Goal: Task Accomplishment & Management: Use online tool/utility

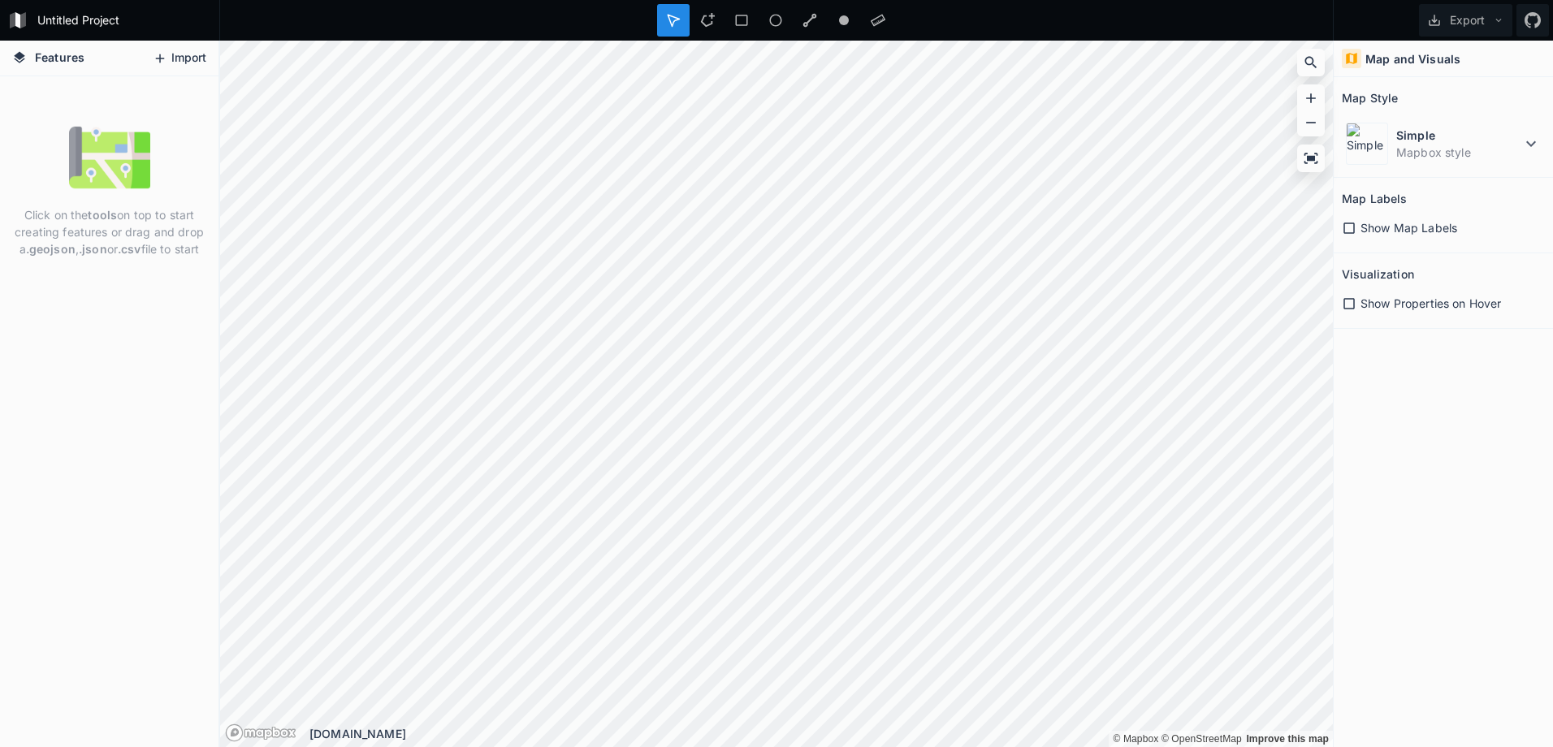
click at [171, 56] on button "Import" at bounding box center [180, 58] width 70 height 26
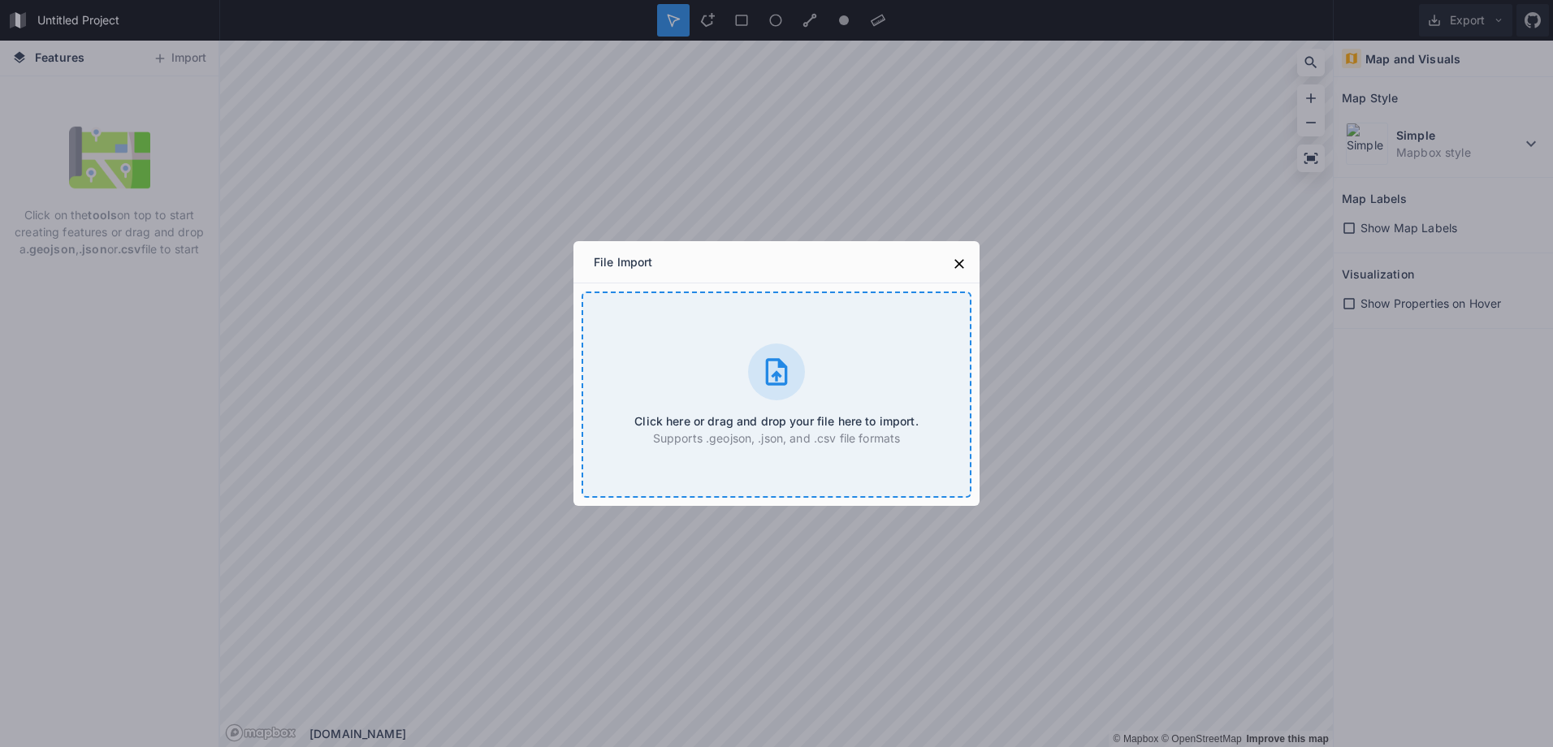
click at [864, 382] on div "Click here or drag and drop your file here to import. Supports .geojson, .json,…" at bounding box center [777, 395] width 390 height 206
click at [1322, 87] on div "File Import Click here or drag and drop your file here to import. Supports .geo…" at bounding box center [776, 373] width 1553 height 747
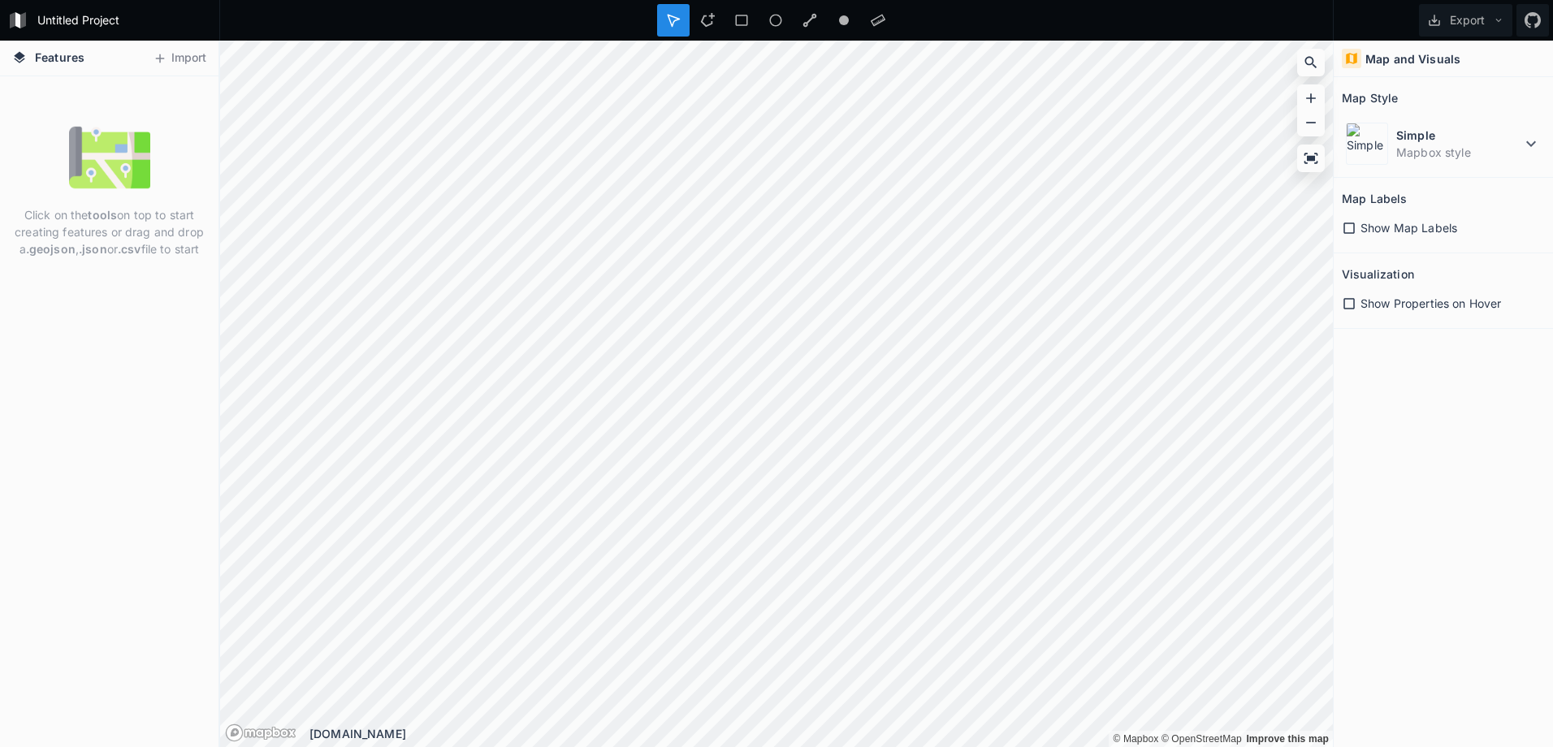
click at [1407, 64] on h4 "Map and Visuals" at bounding box center [1413, 58] width 95 height 17
click at [1453, 119] on div "Simple Mapbox style" at bounding box center [1443, 144] width 203 height 50
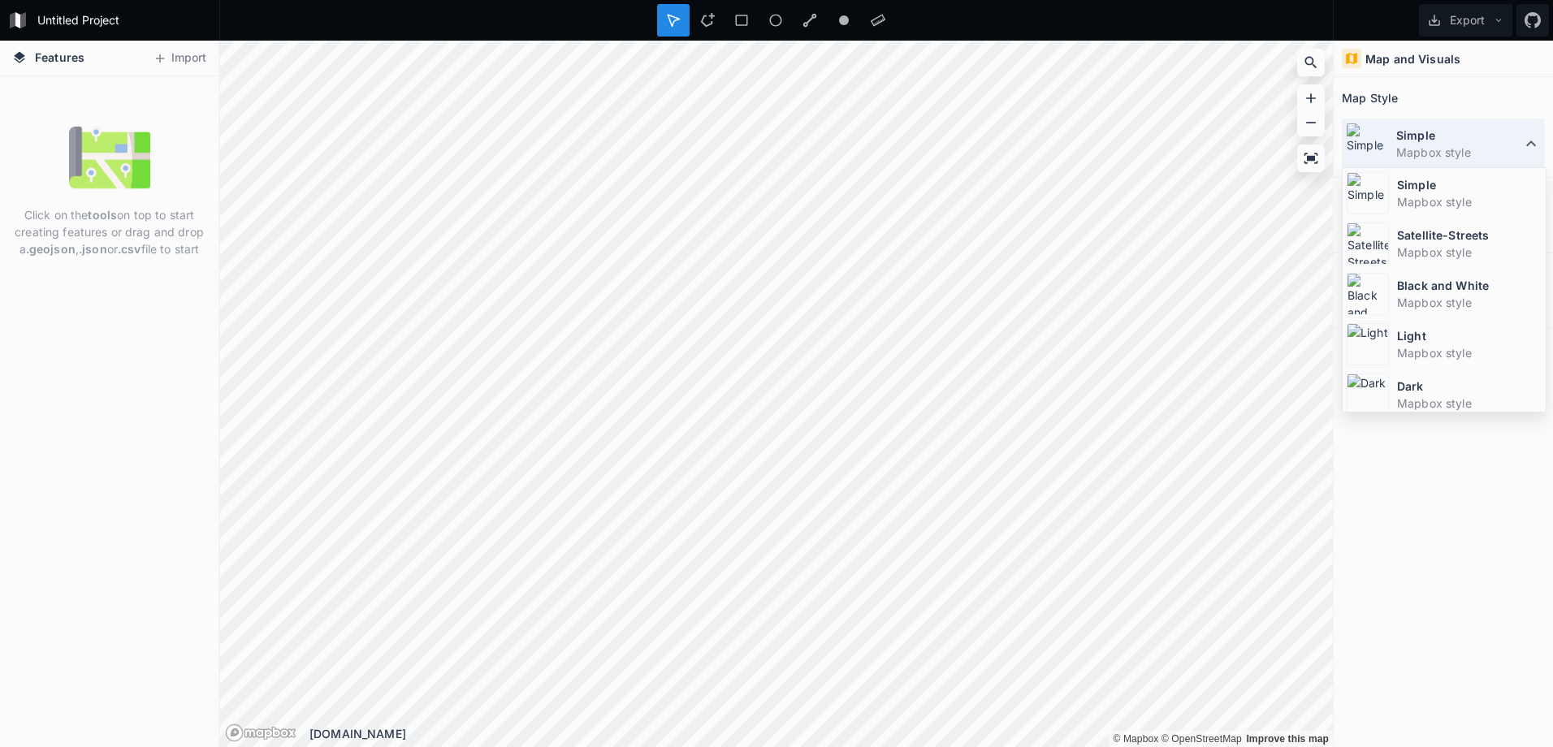
click at [1451, 128] on dt "Simple" at bounding box center [1458, 135] width 125 height 17
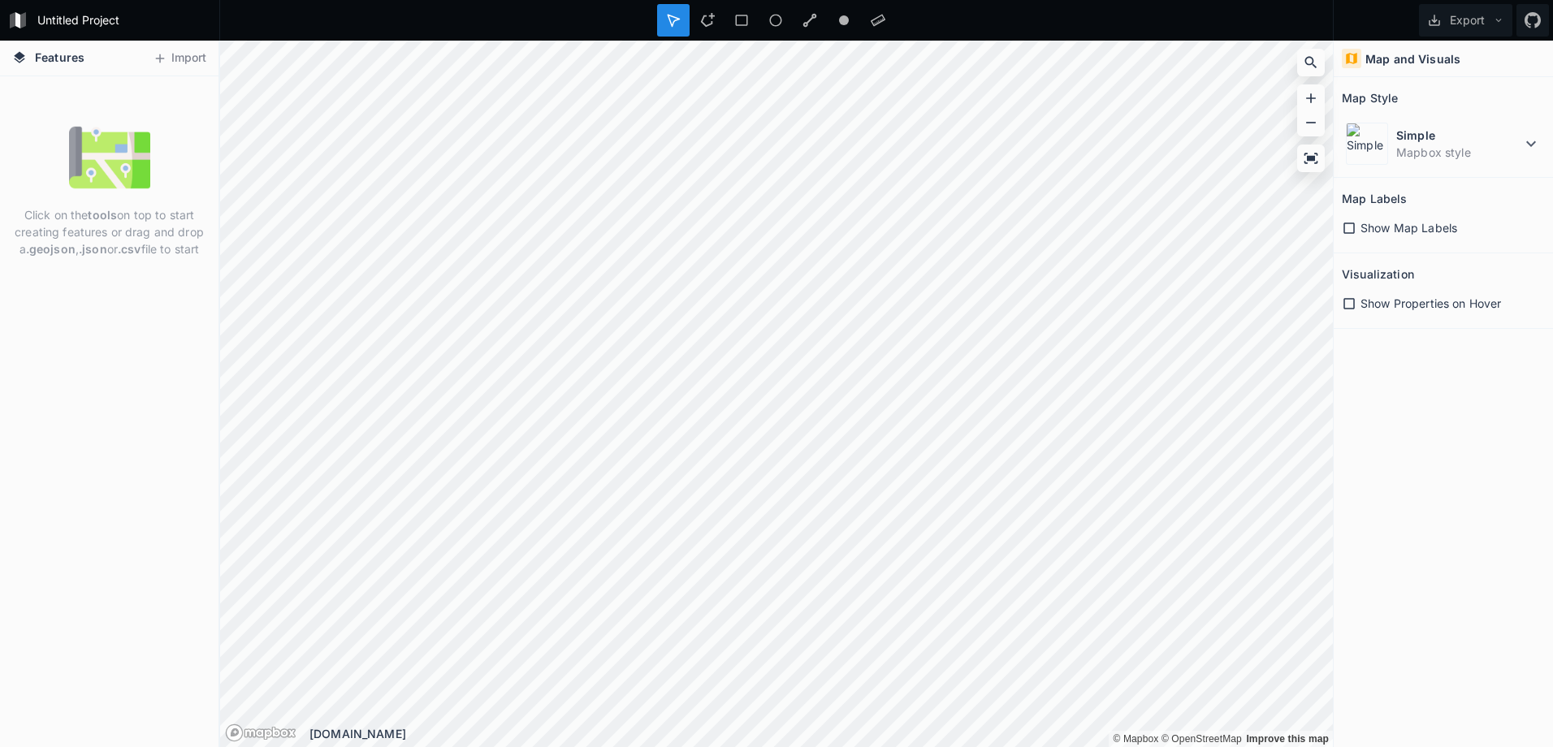
click at [84, 24] on form "Untitled Project" at bounding box center [124, 20] width 184 height 24
click at [84, 16] on input "Untitled Project" at bounding box center [124, 20] width 184 height 24
click at [171, 61] on button "Import" at bounding box center [180, 58] width 70 height 26
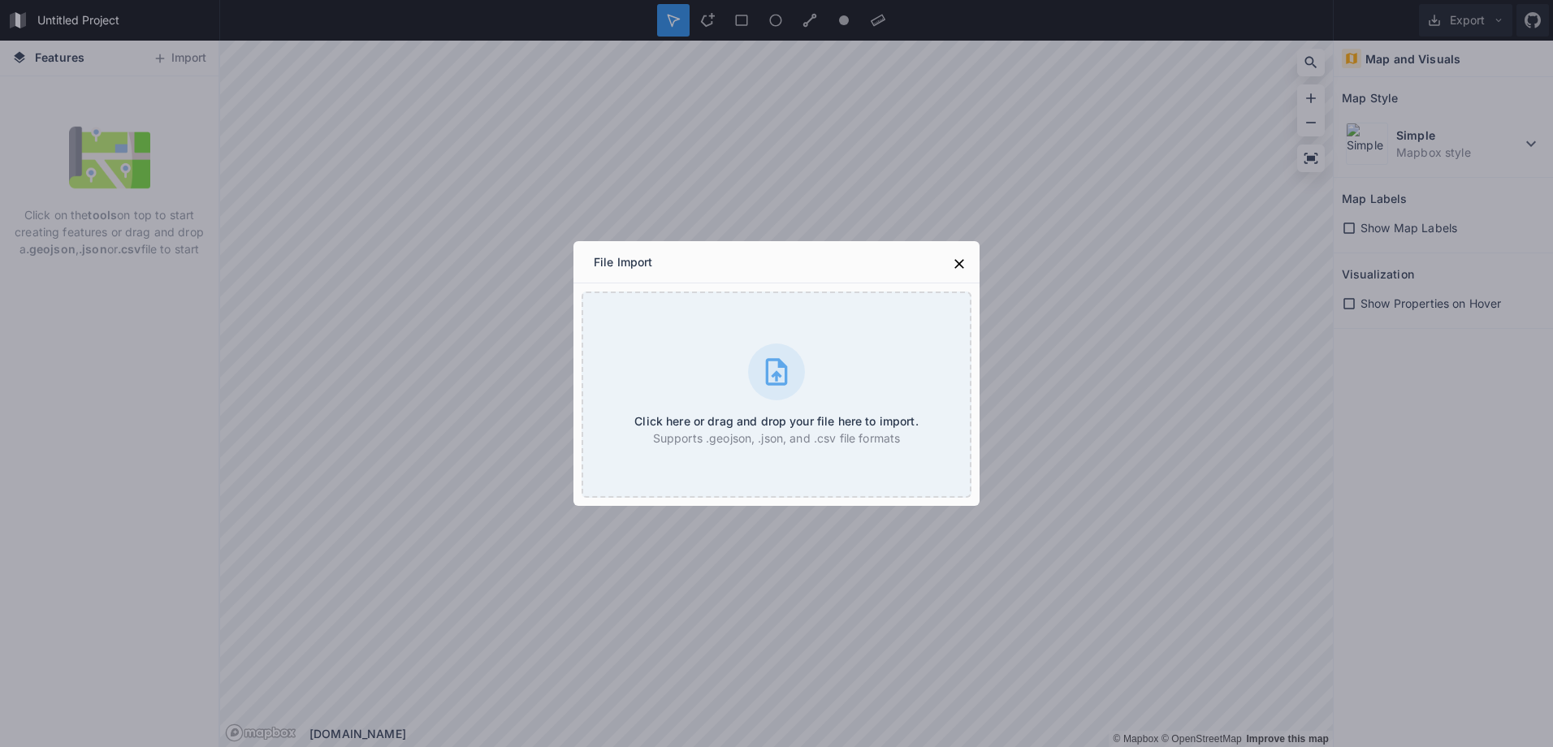
drag, startPoint x: 851, startPoint y: 357, endPoint x: 950, endPoint y: 132, distance: 245.9
click at [950, 132] on div "File Import Click here or drag and drop your file here to import. Supports .geo…" at bounding box center [776, 373] width 1553 height 747
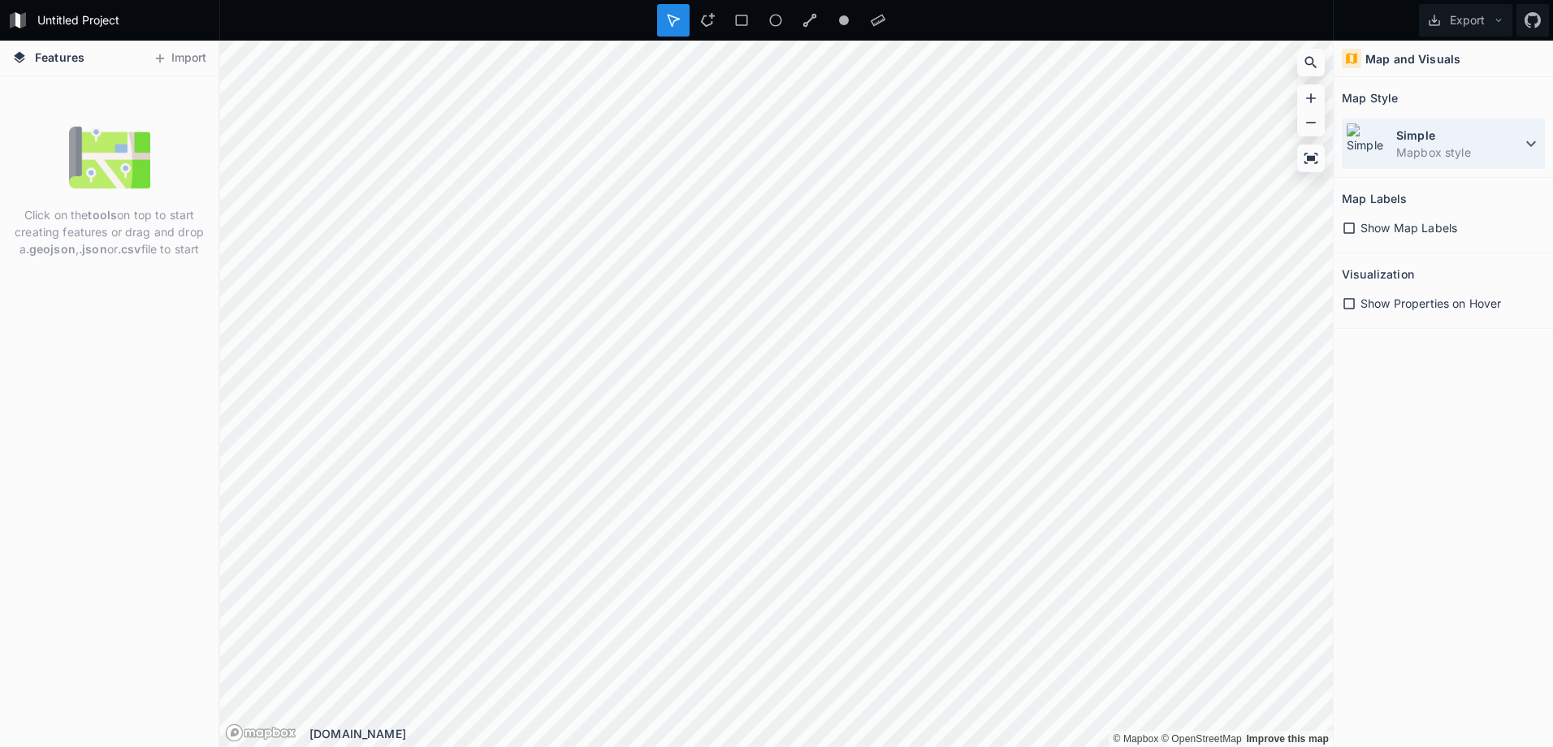
click at [1424, 158] on dd "Mapbox style" at bounding box center [1458, 152] width 125 height 17
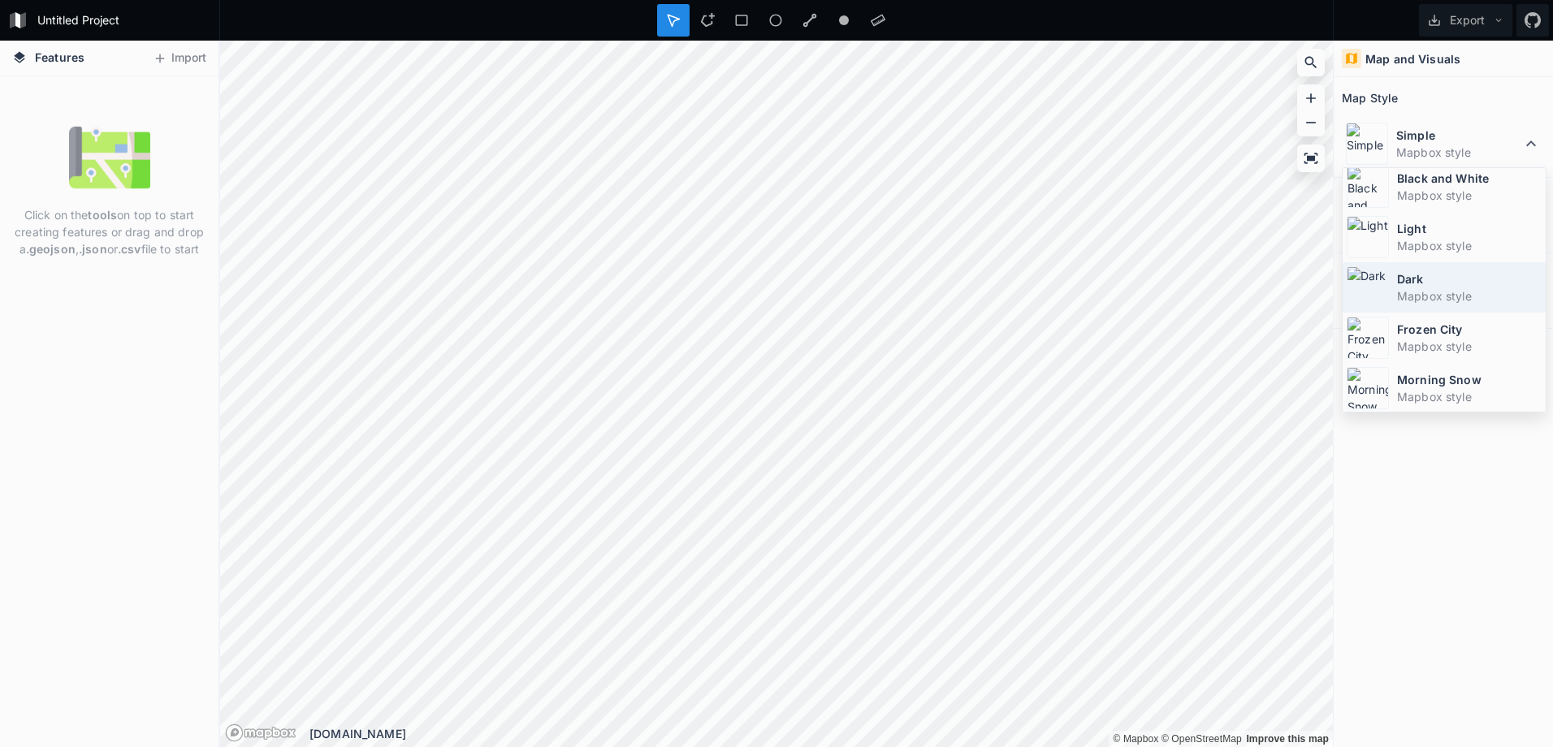
scroll to position [109, 0]
